Goal: Use online tool/utility: Utilize a website feature to perform a specific function

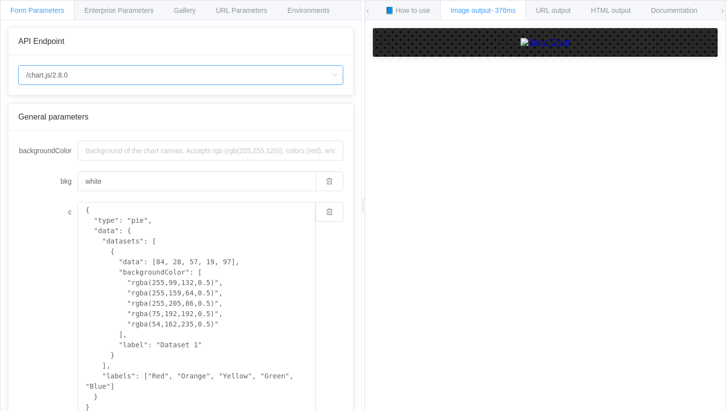
click at [121, 80] on input "/chart.js/2.8.0" at bounding box center [180, 75] width 325 height 20
click at [110, 100] on li "/chart" at bounding box center [181, 103] width 324 height 17
type input "/chart"
type input "20"
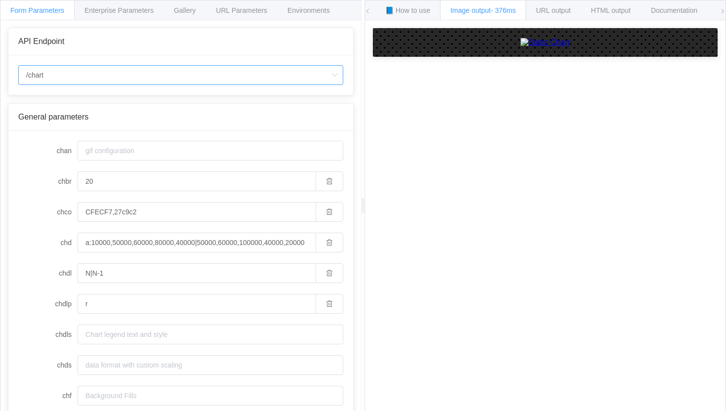
click at [126, 76] on input "/chart" at bounding box center [180, 75] width 325 height 20
click at [126, 124] on li "/chart.js/2.8.0" at bounding box center [181, 120] width 324 height 17
type input "/chart.js/2.8.0"
type input "white"
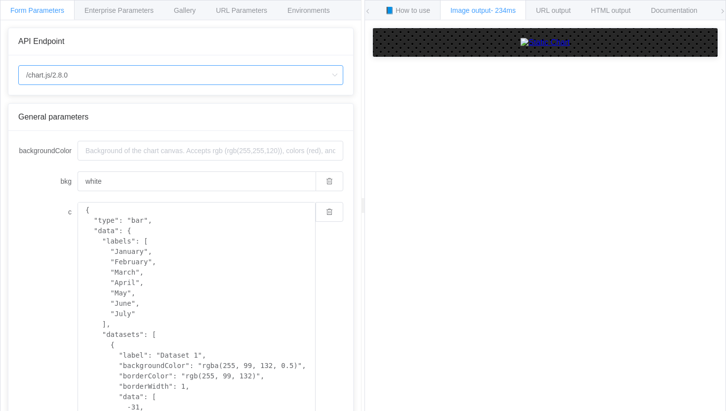
click at [102, 80] on input "/chart.js/2.8.0" at bounding box center [180, 75] width 325 height 20
click at [85, 106] on li "/chart" at bounding box center [181, 103] width 324 height 17
type input "/chart"
type input "20"
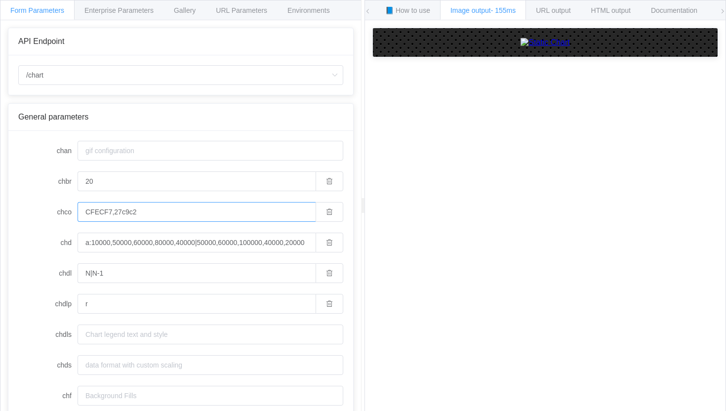
click at [158, 214] on input "CFECF7,27c9c2" at bounding box center [197, 212] width 238 height 20
click at [331, 214] on icon "button" at bounding box center [329, 212] width 7 height 7
click at [186, 10] on span "Gallery" at bounding box center [185, 10] width 22 height 8
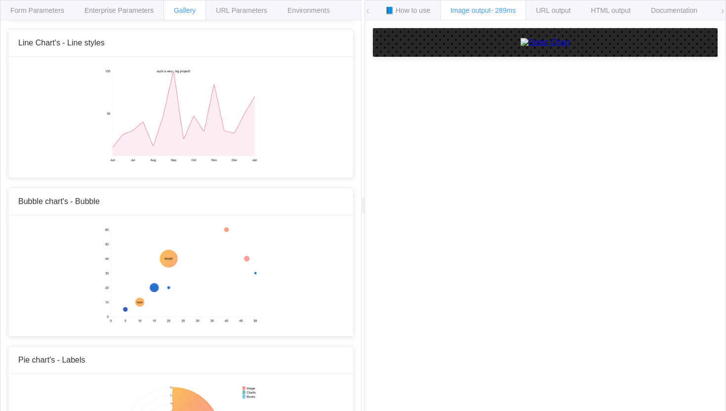
scroll to position [1095, 0]
